Goal: Task Accomplishment & Management: Complete application form

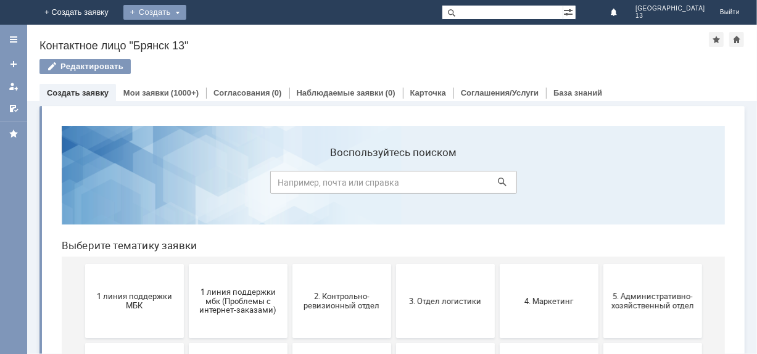
click at [186, 13] on div "Создать" at bounding box center [154, 12] width 63 height 15
click at [220, 37] on link "Заявка" at bounding box center [173, 37] width 94 height 15
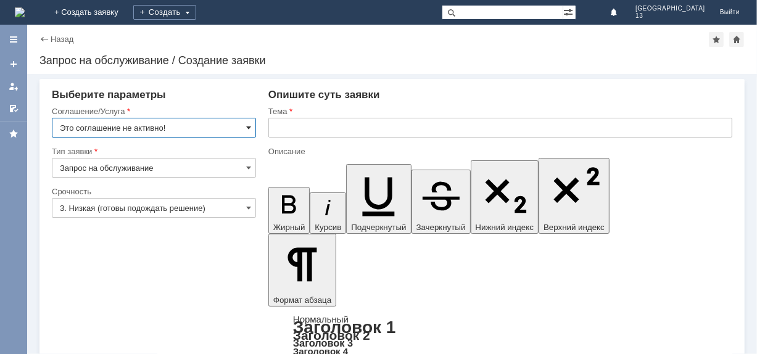
click at [251, 128] on input "Это соглашение не активно!" at bounding box center [154, 128] width 204 height 20
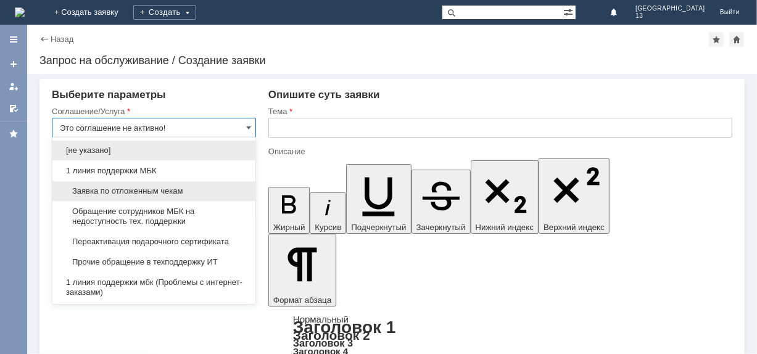
click at [159, 185] on div "Заявка по отложенным чекам" at bounding box center [153, 191] width 203 height 20
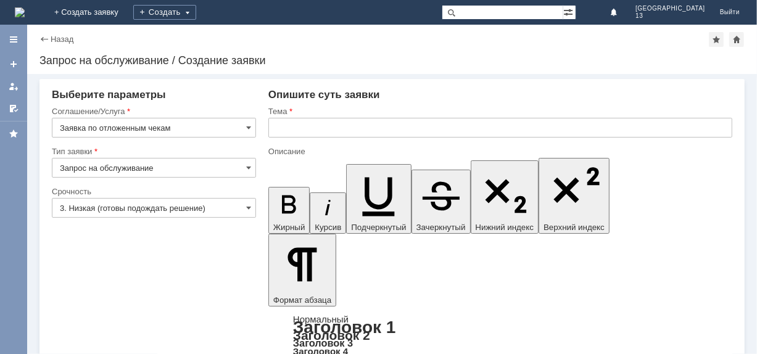
type input "Заявка по отложенным чекам"
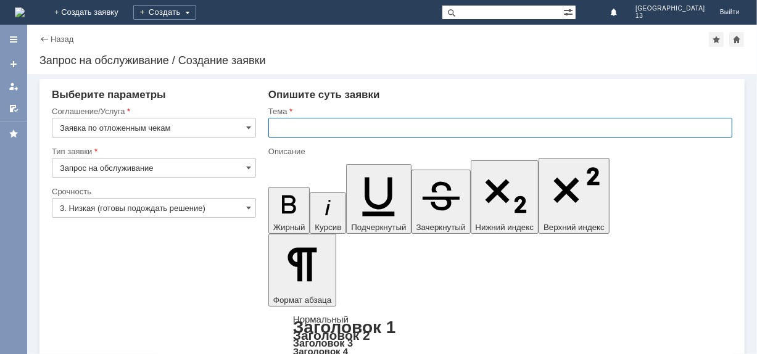
drag, startPoint x: 274, startPoint y: 129, endPoint x: 303, endPoint y: 120, distance: 30.4
click at [275, 129] on input "text" at bounding box center [500, 128] width 464 height 20
type input "отл чек"
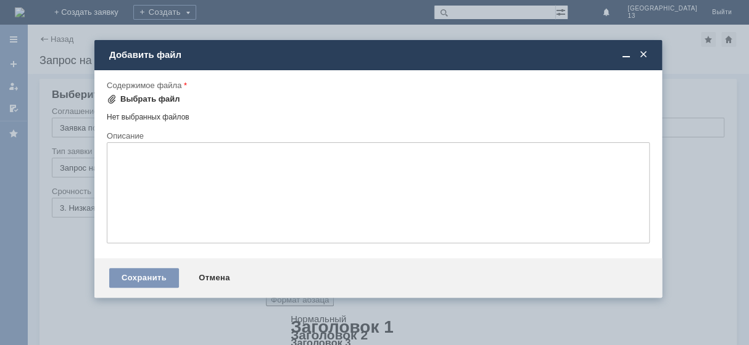
click at [150, 96] on div "Выбрать файл" at bounding box center [150, 99] width 60 height 10
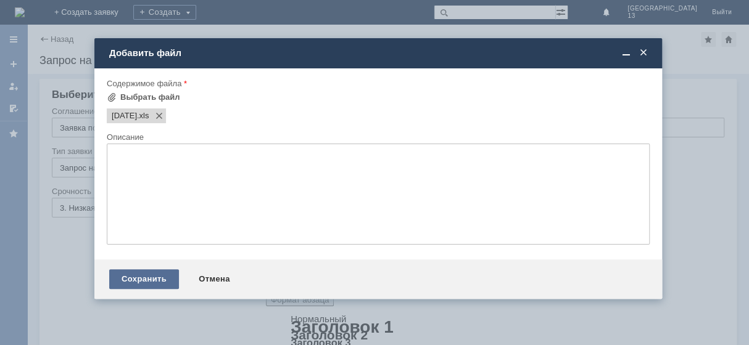
click at [149, 285] on div "Сохранить" at bounding box center [144, 279] width 70 height 20
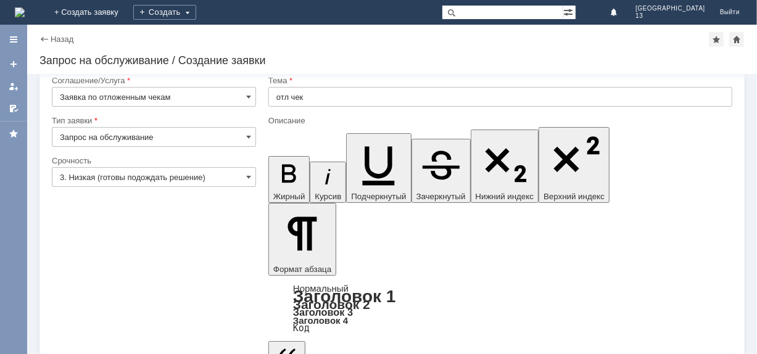
scroll to position [27, 0]
